Goal: Navigation & Orientation: Find specific page/section

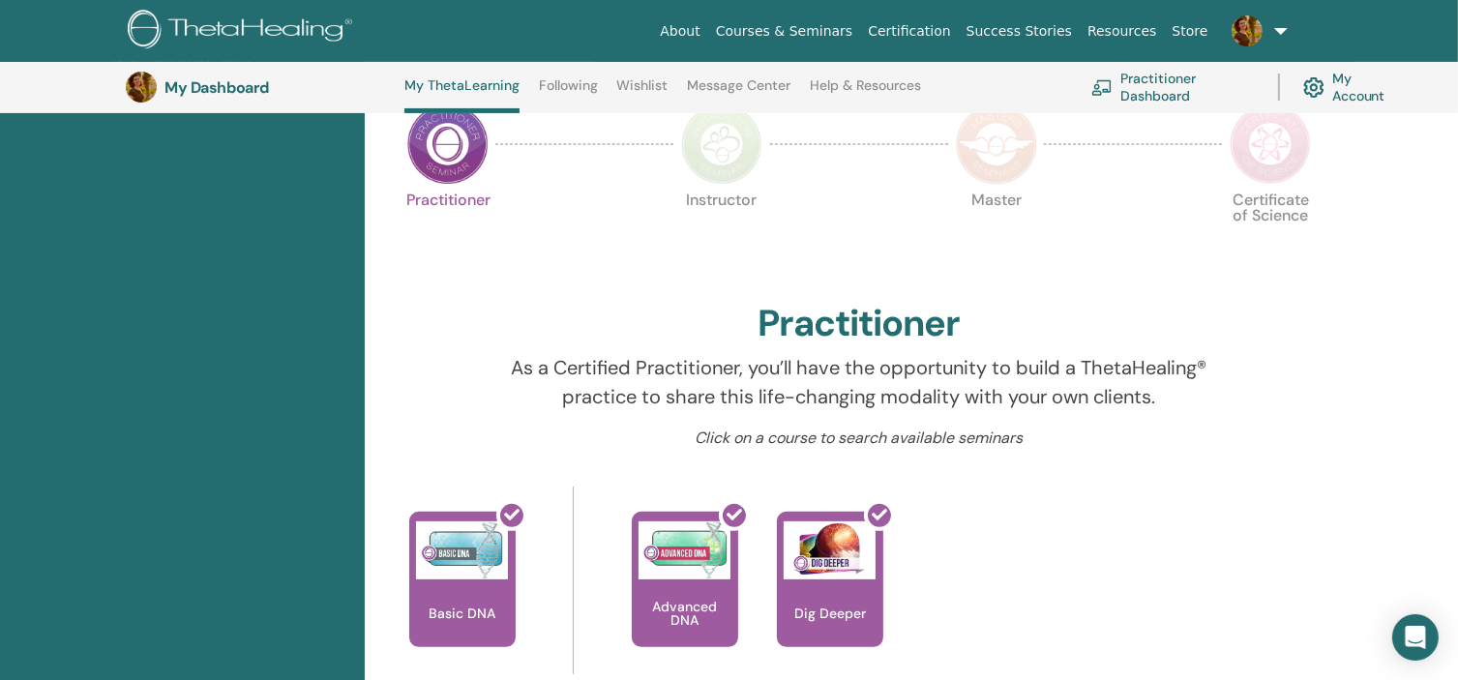
scroll to position [437, 0]
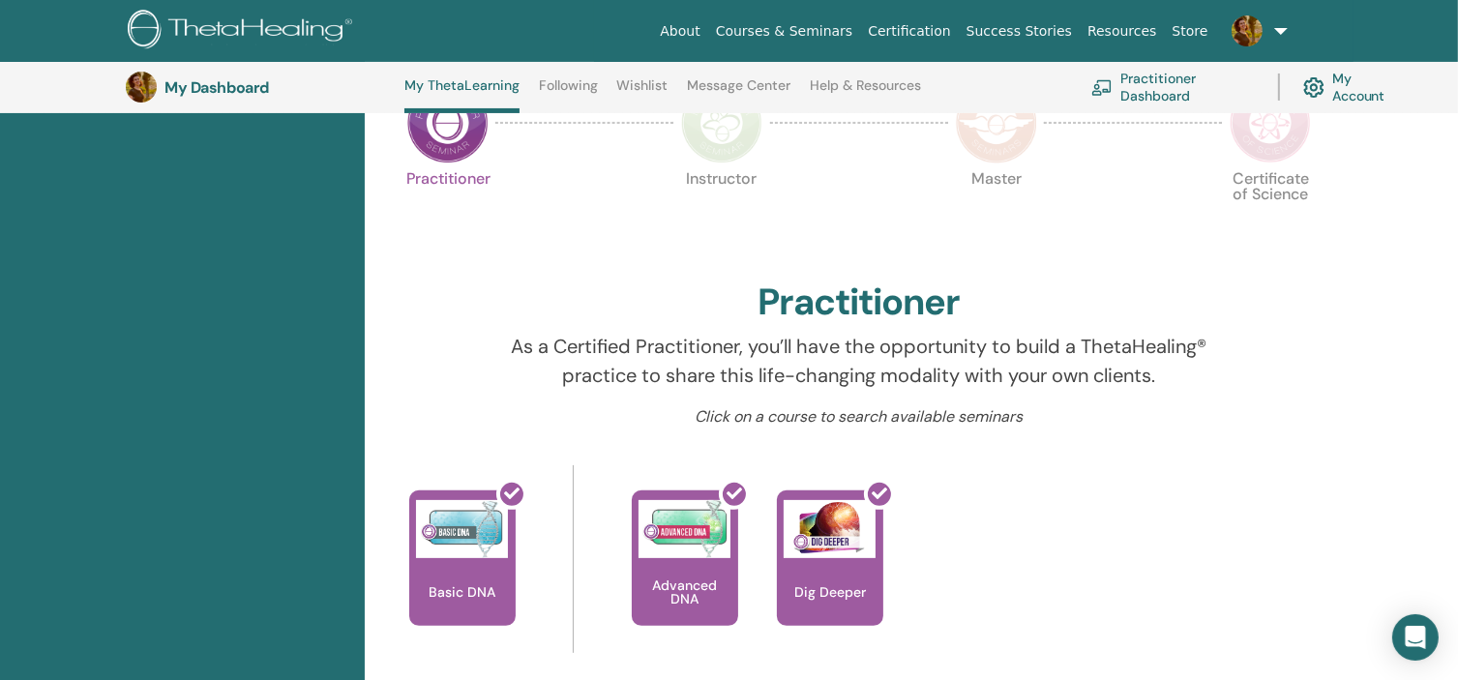
click at [707, 162] on div at bounding box center [721, 122] width 97 height 89
click at [724, 144] on img at bounding box center [721, 122] width 81 height 81
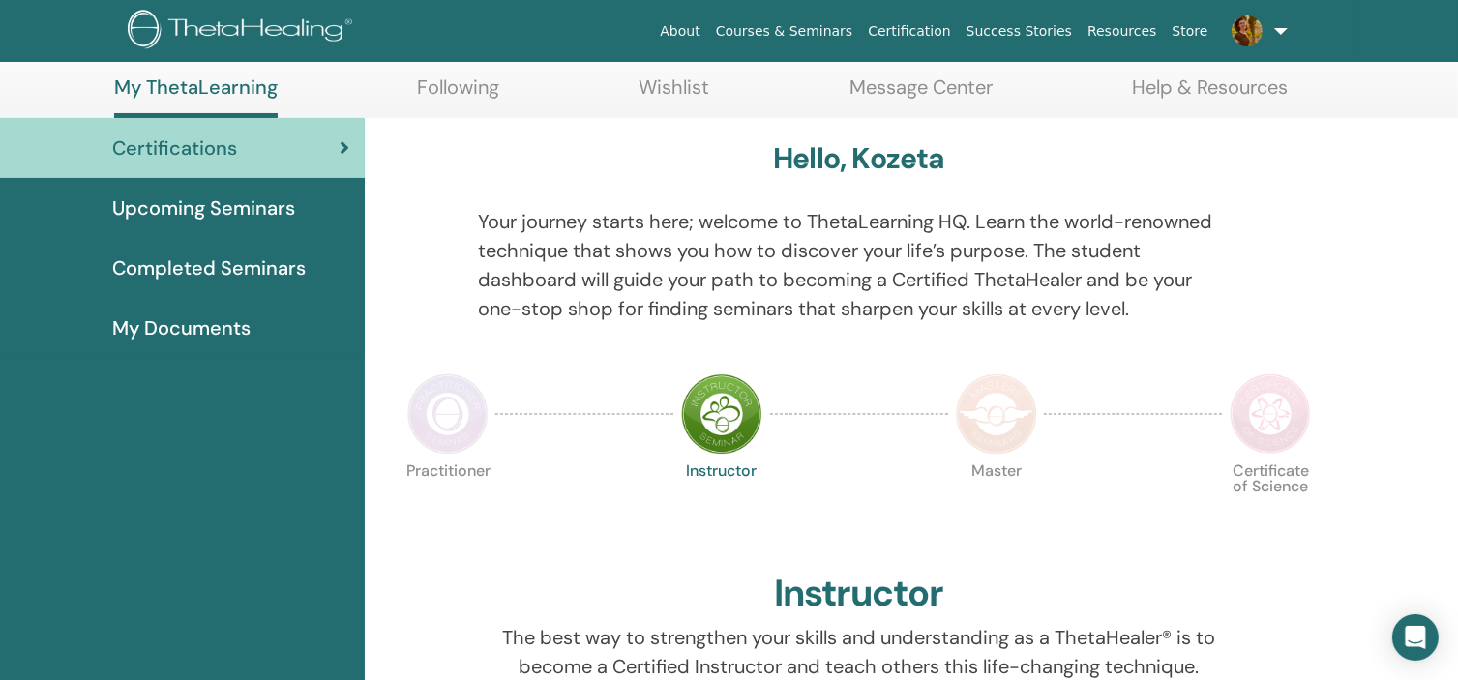
scroll to position [97, 0]
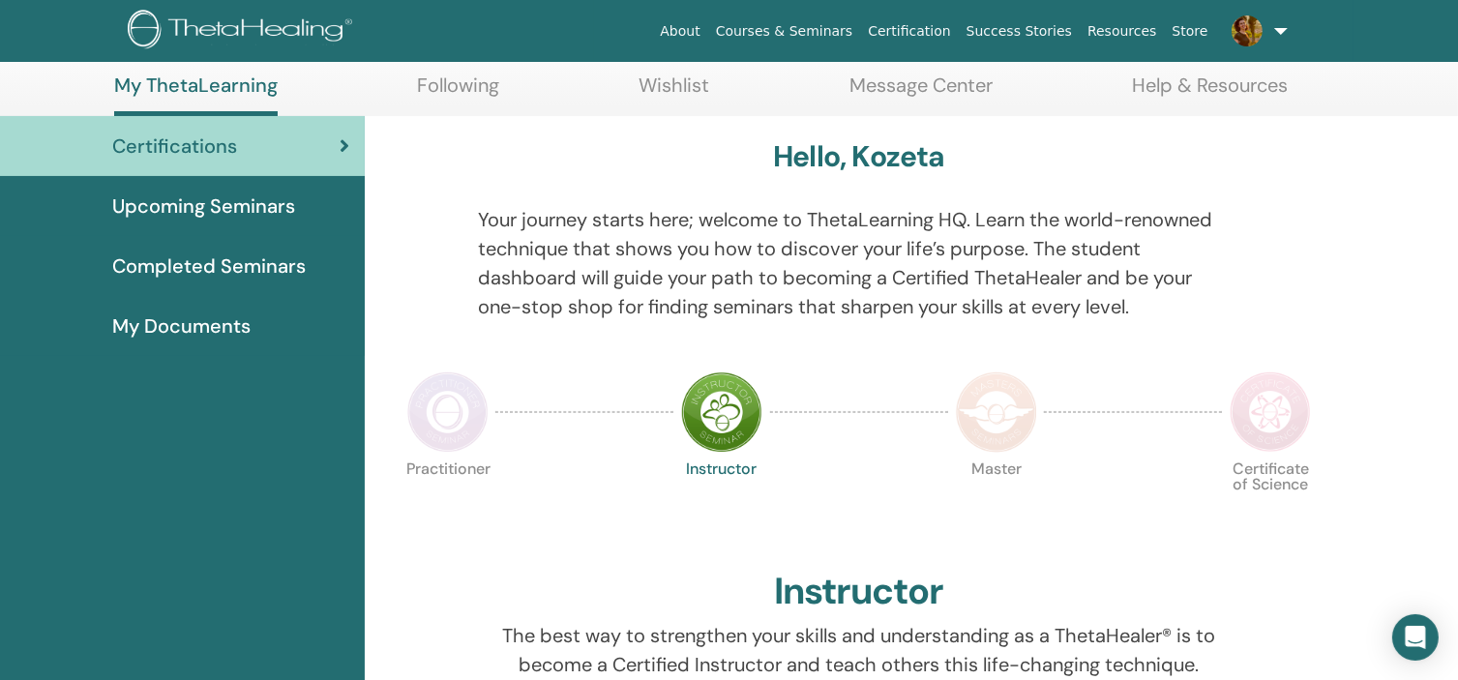
click at [1013, 387] on img at bounding box center [996, 411] width 81 height 81
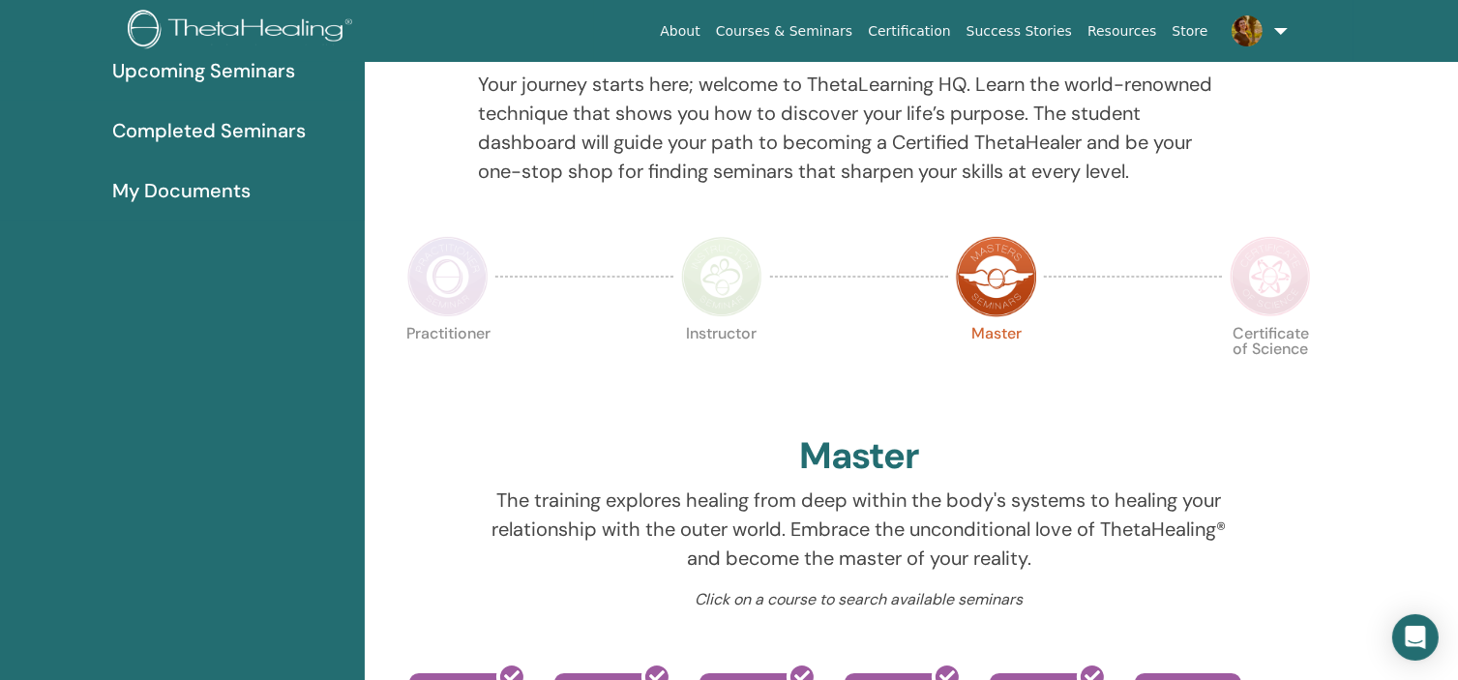
scroll to position [534, 0]
